Goal: Use online tool/utility: Utilize a website feature to perform a specific function

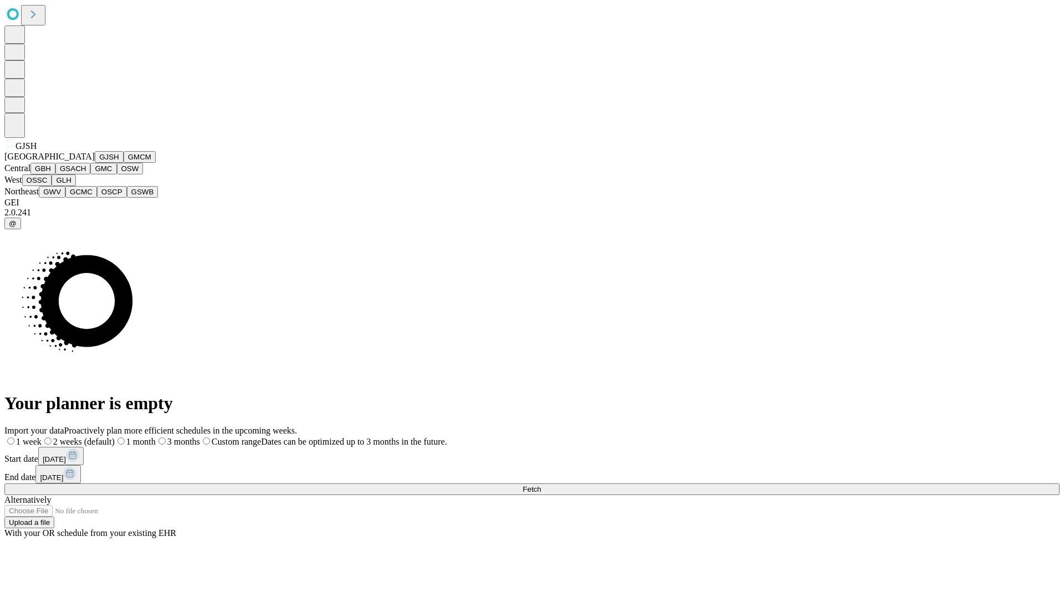
click at [95, 163] on button "GJSH" at bounding box center [109, 157] width 29 height 12
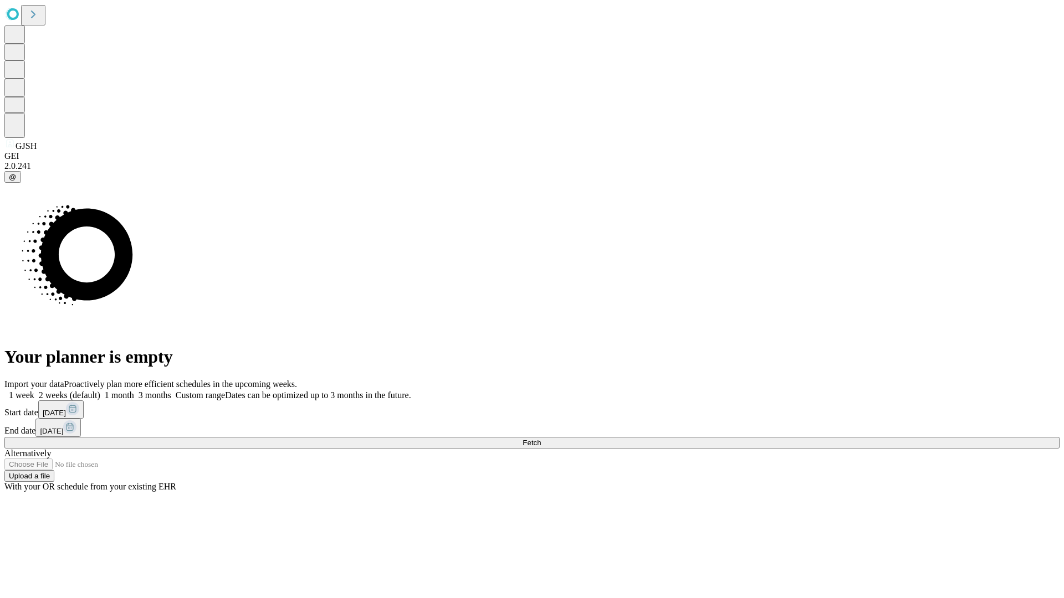
click at [34, 391] on label "1 week" at bounding box center [19, 395] width 30 height 9
click at [541, 439] on span "Fetch" at bounding box center [532, 443] width 18 height 8
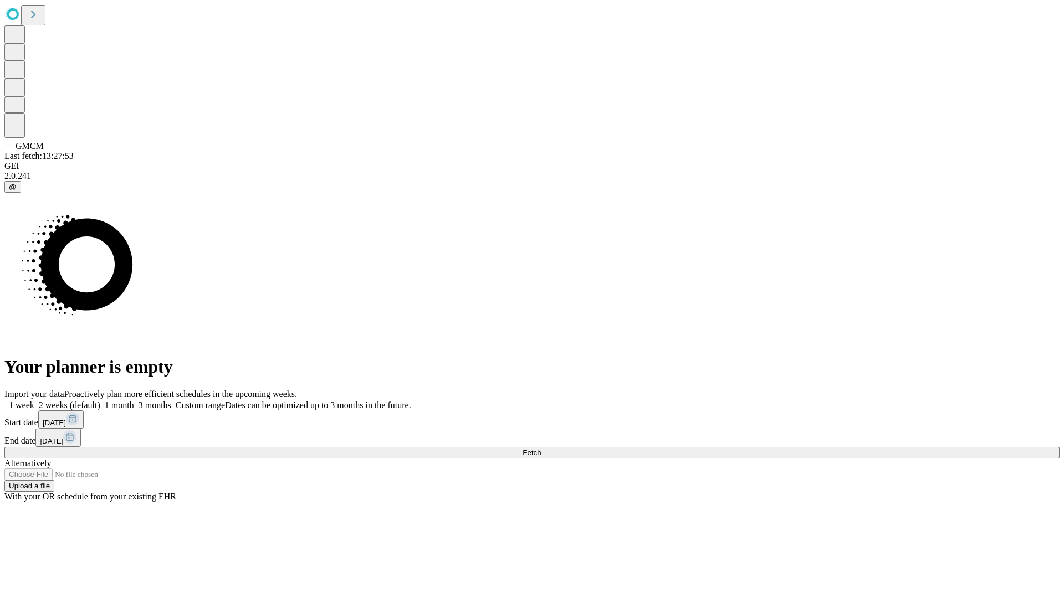
click at [34, 401] on label "1 week" at bounding box center [19, 405] width 30 height 9
click at [541, 449] on span "Fetch" at bounding box center [532, 453] width 18 height 8
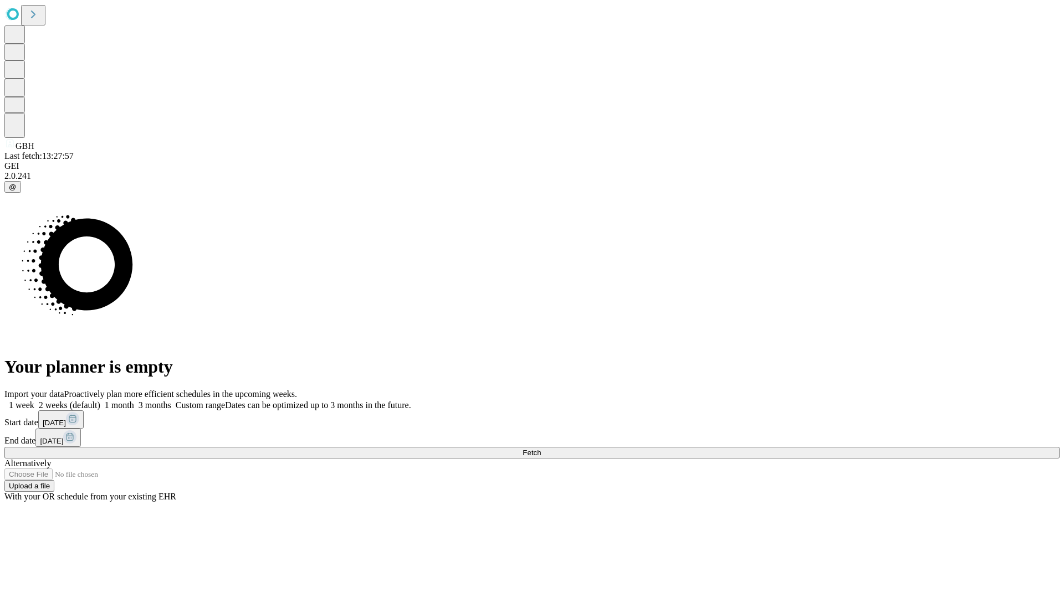
click at [34, 401] on label "1 week" at bounding box center [19, 405] width 30 height 9
click at [541, 449] on span "Fetch" at bounding box center [532, 453] width 18 height 8
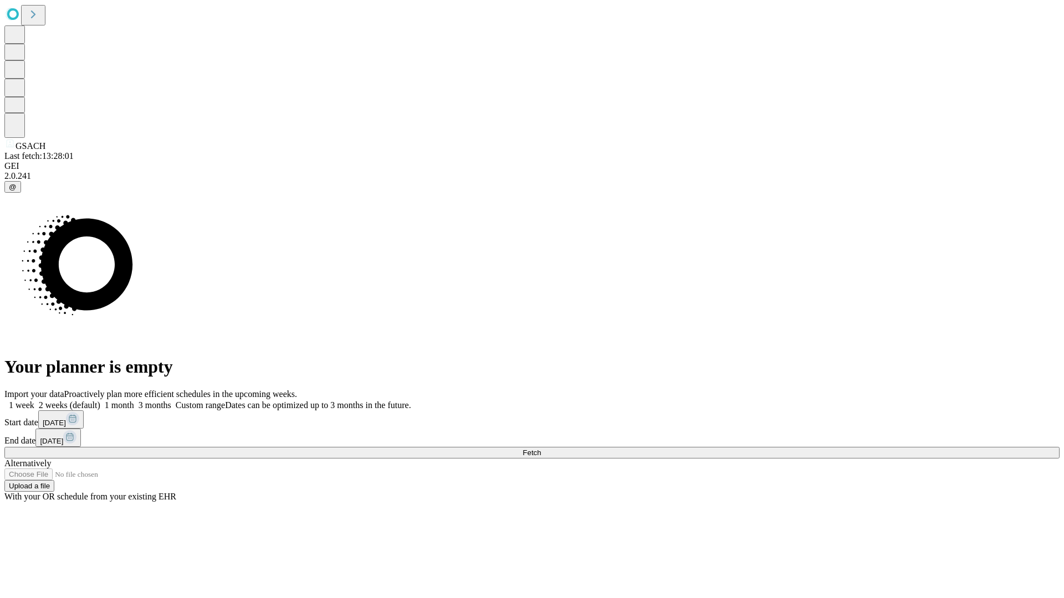
click at [541, 449] on span "Fetch" at bounding box center [532, 453] width 18 height 8
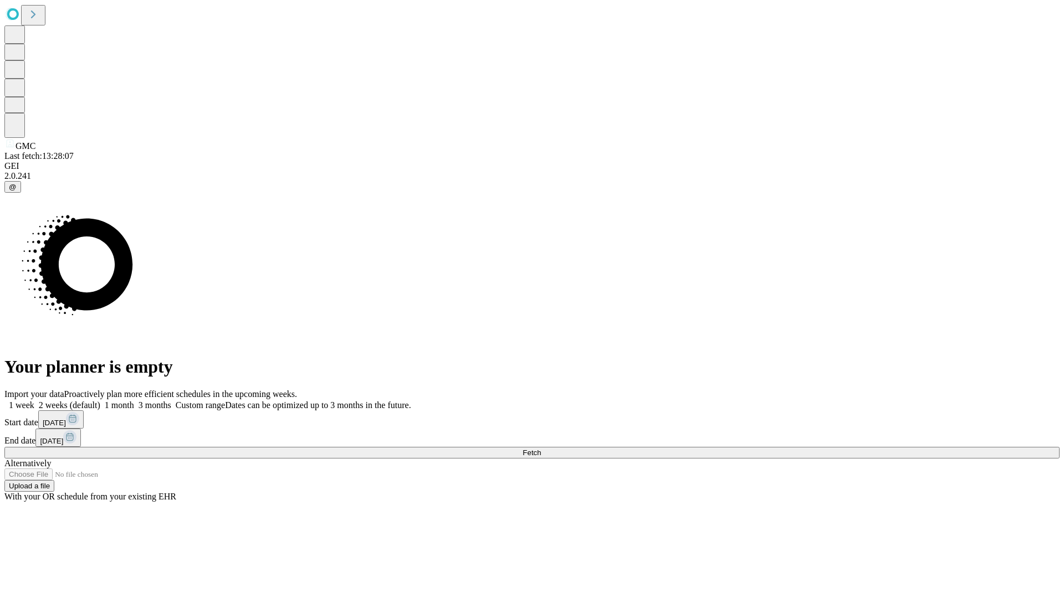
click at [541, 449] on span "Fetch" at bounding box center [532, 453] width 18 height 8
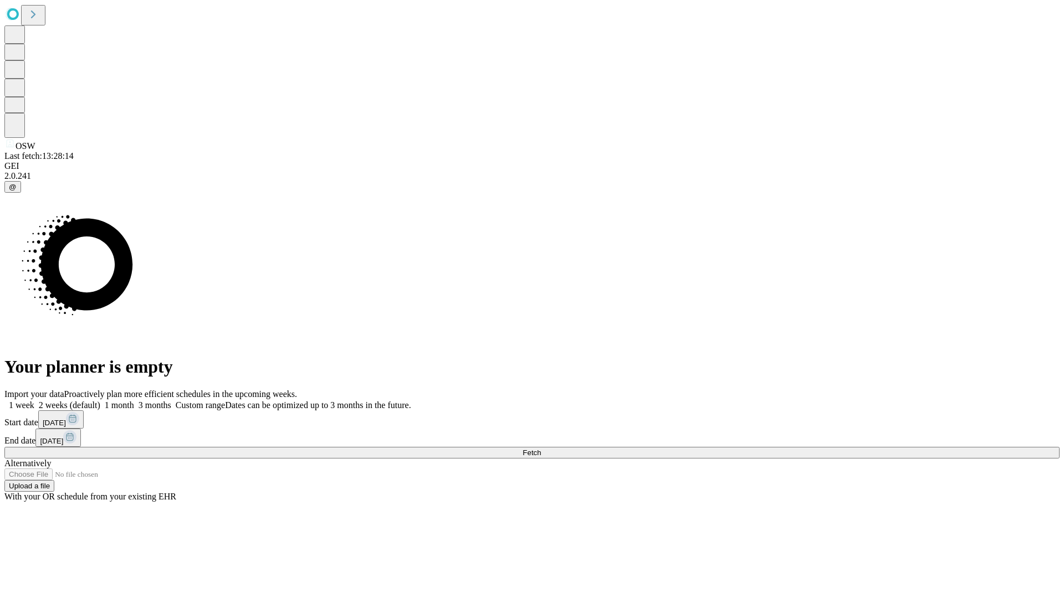
click at [541, 449] on span "Fetch" at bounding box center [532, 453] width 18 height 8
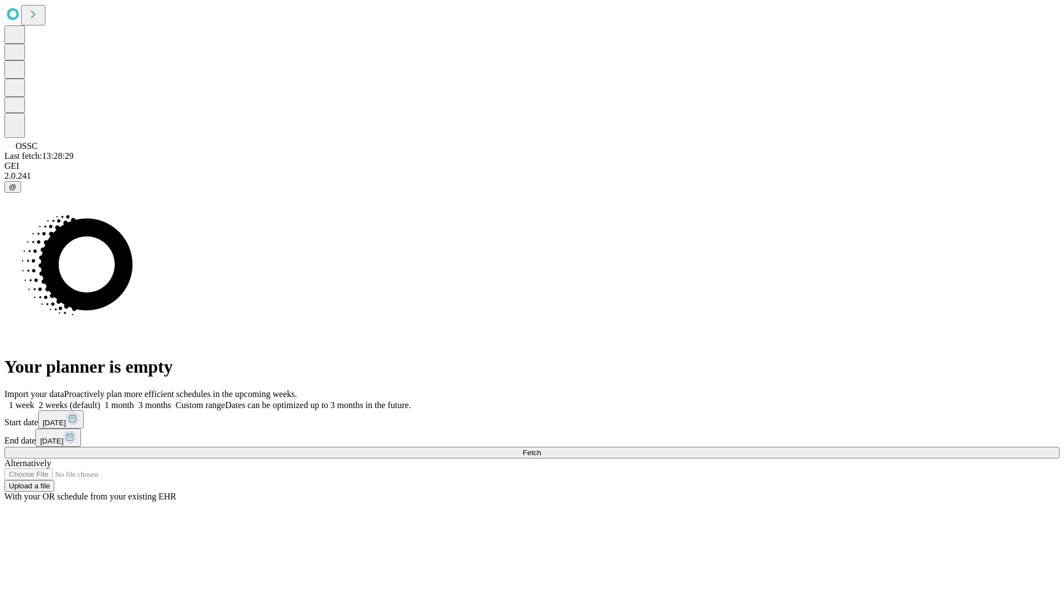
click at [541, 449] on span "Fetch" at bounding box center [532, 453] width 18 height 8
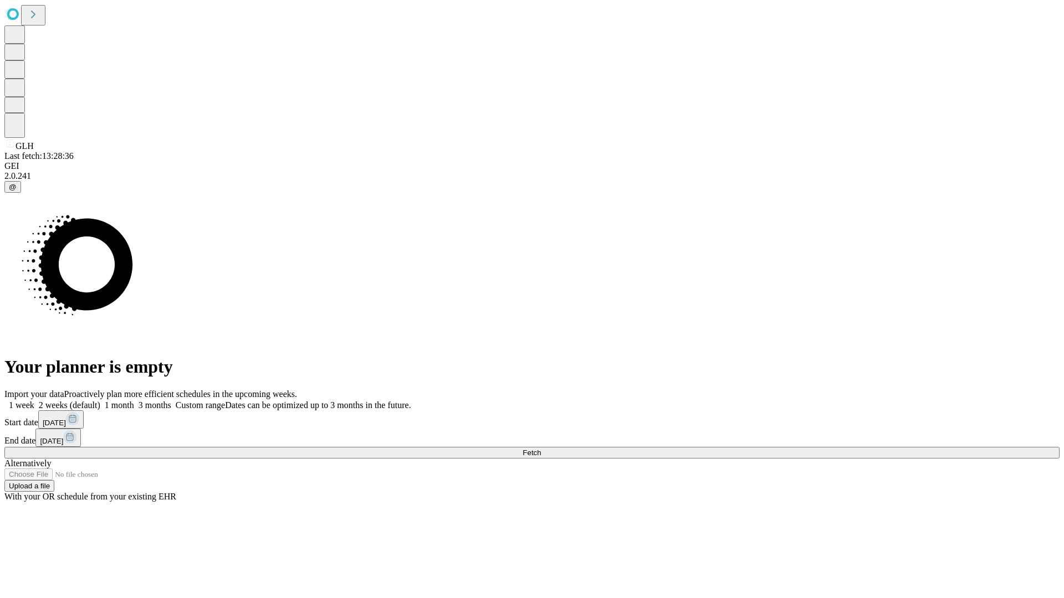
click at [34, 401] on label "1 week" at bounding box center [19, 405] width 30 height 9
click at [541, 449] on span "Fetch" at bounding box center [532, 453] width 18 height 8
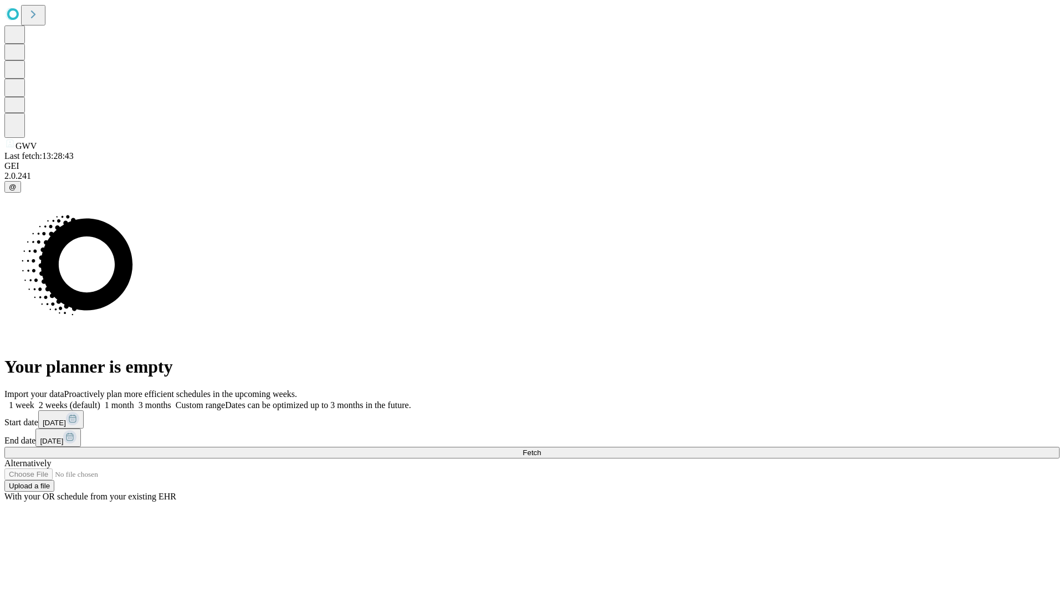
click at [541, 449] on span "Fetch" at bounding box center [532, 453] width 18 height 8
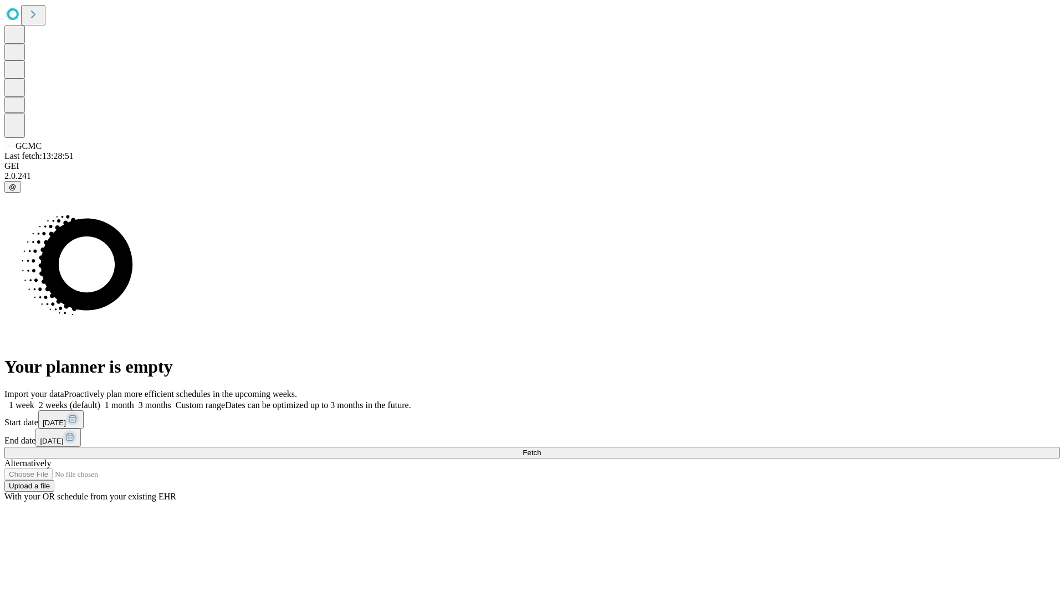
click at [541, 449] on span "Fetch" at bounding box center [532, 453] width 18 height 8
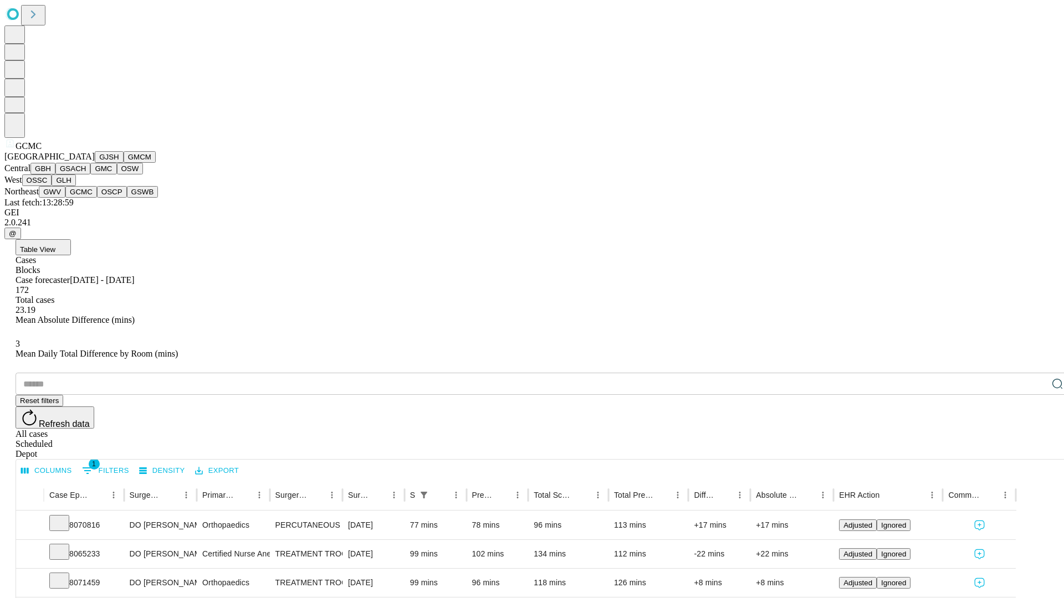
click at [97, 198] on button "OSCP" at bounding box center [112, 192] width 30 height 12
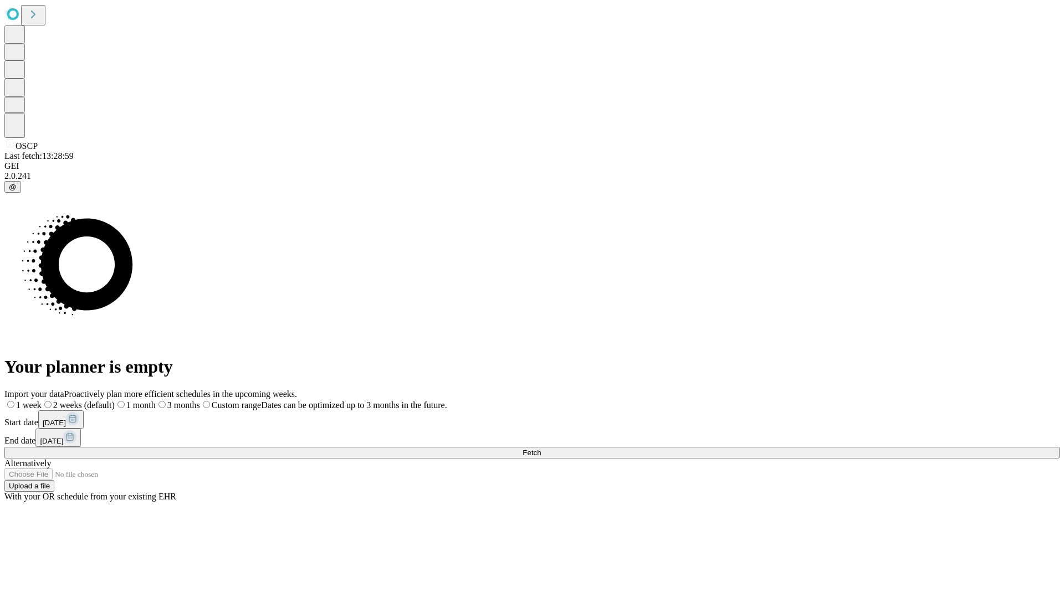
click at [42, 401] on label "1 week" at bounding box center [22, 405] width 37 height 9
click at [541, 449] on span "Fetch" at bounding box center [532, 453] width 18 height 8
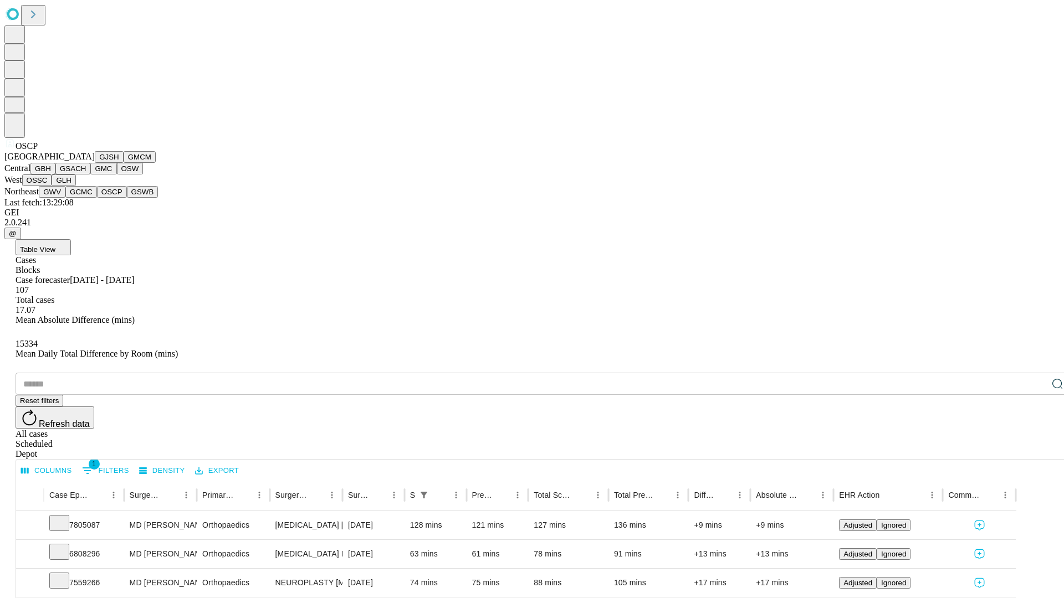
click at [127, 198] on button "GSWB" at bounding box center [143, 192] width 32 height 12
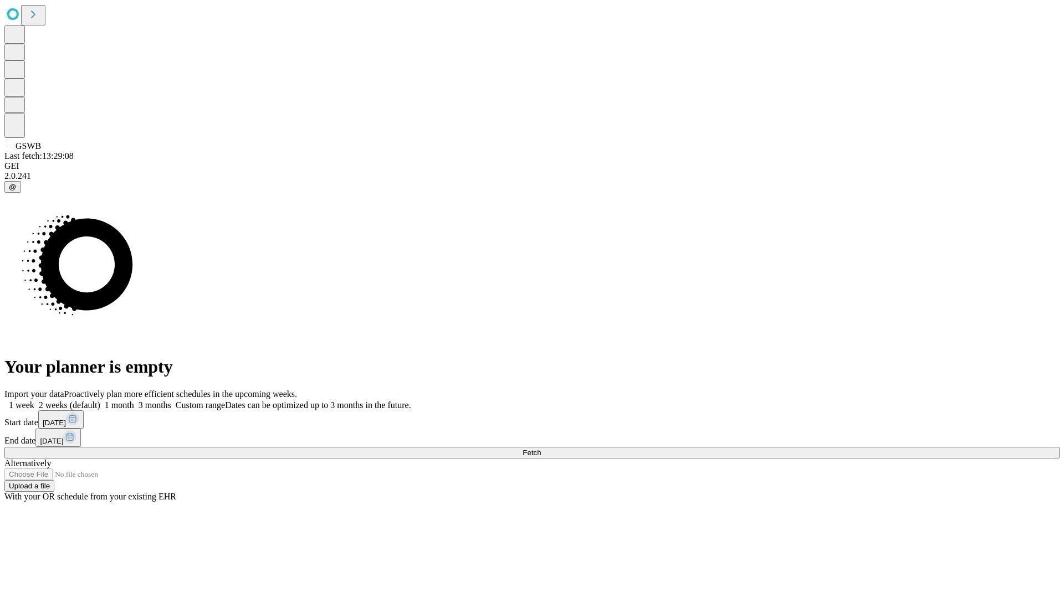
click at [34, 401] on label "1 week" at bounding box center [19, 405] width 30 height 9
click at [541, 449] on span "Fetch" at bounding box center [532, 453] width 18 height 8
